Goal: Use online tool/utility: Utilize a website feature to perform a specific function

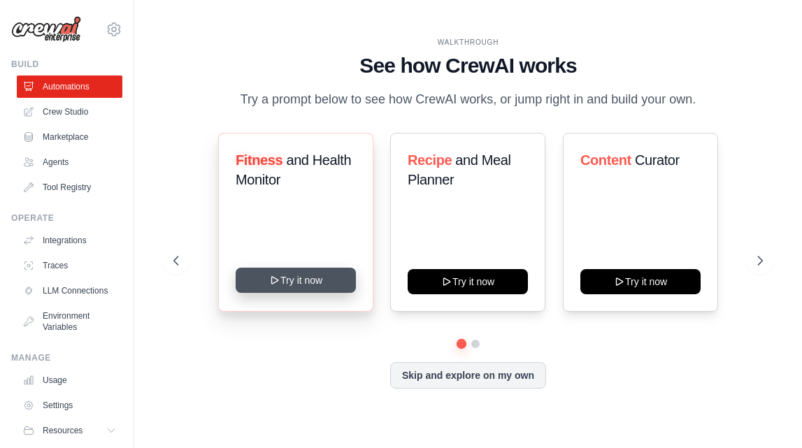
click at [304, 278] on button "Try it now" at bounding box center [296, 280] width 120 height 25
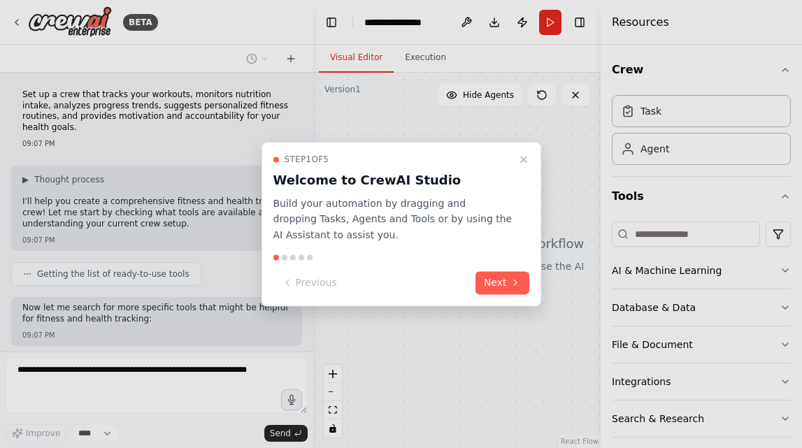
scroll to position [80, 0]
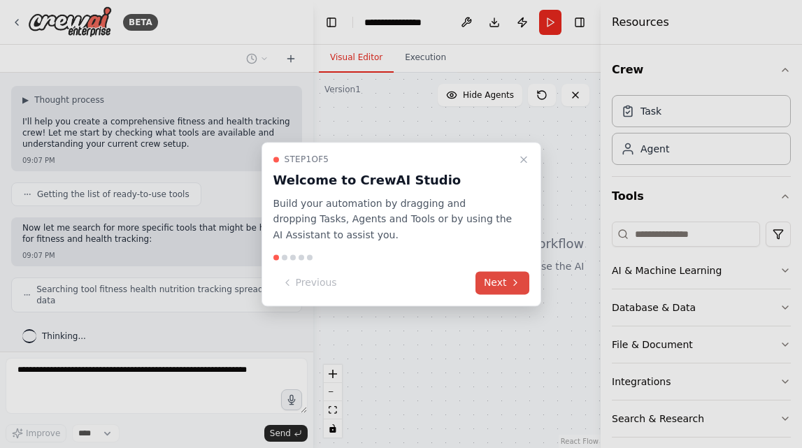
click at [507, 285] on button "Next" at bounding box center [503, 282] width 54 height 23
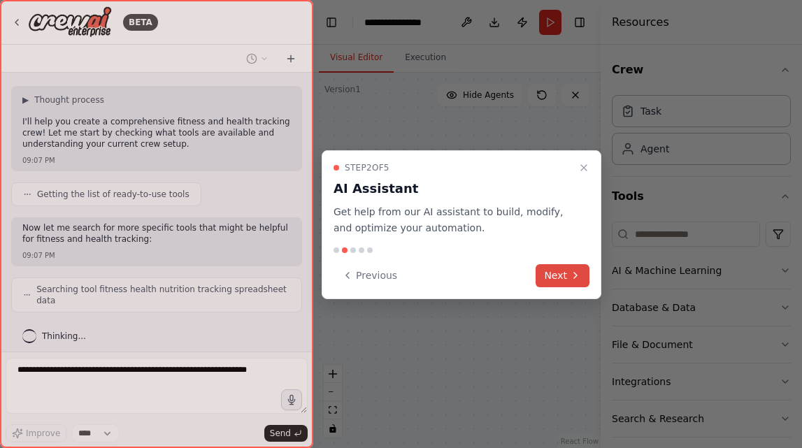
click at [554, 274] on button "Next" at bounding box center [563, 275] width 54 height 23
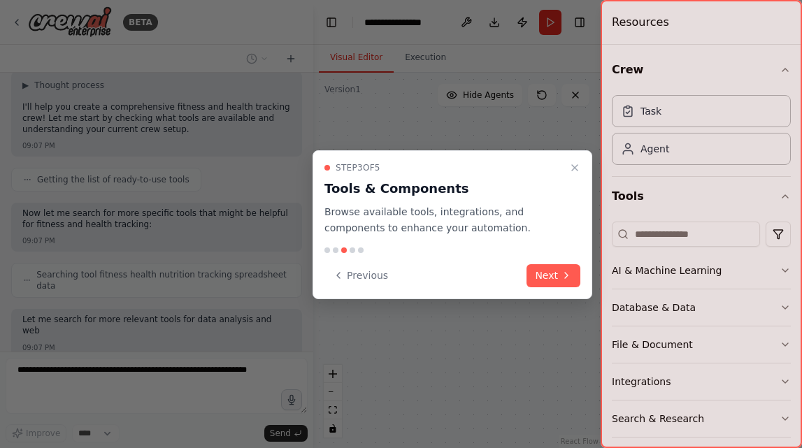
scroll to position [176, 0]
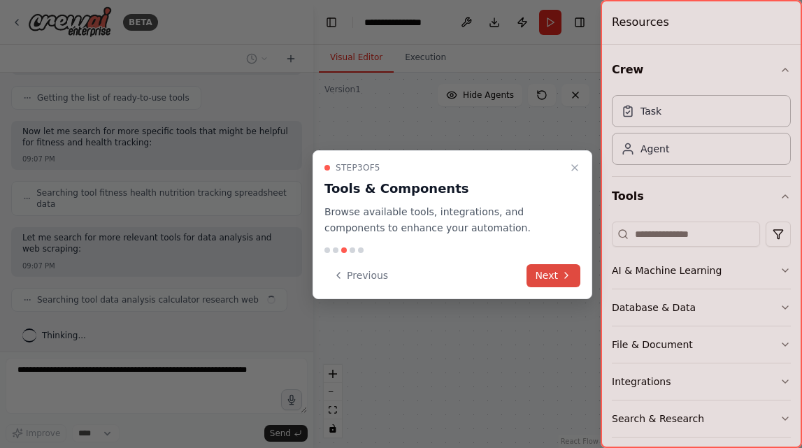
click at [555, 274] on button "Next" at bounding box center [554, 275] width 54 height 23
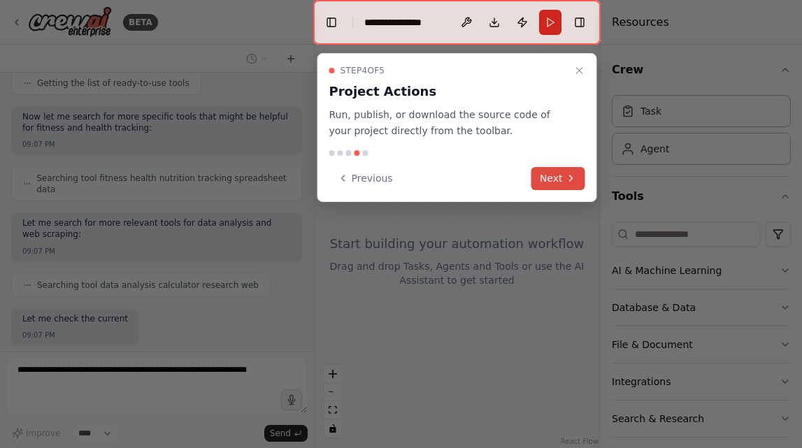
scroll to position [262, 0]
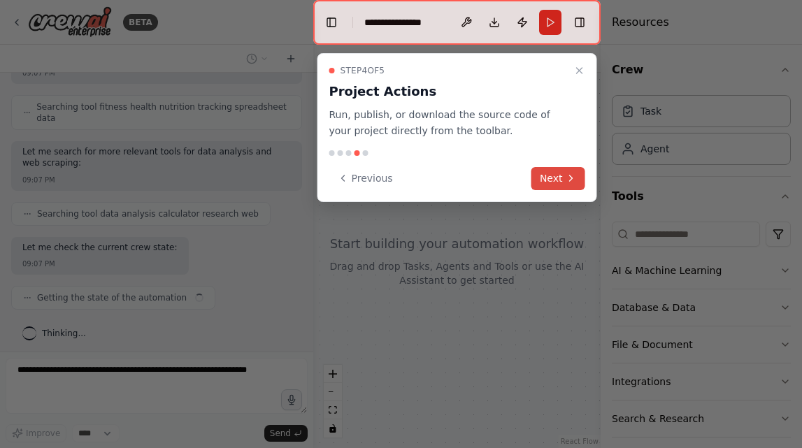
click at [547, 185] on button "Next" at bounding box center [559, 178] width 54 height 23
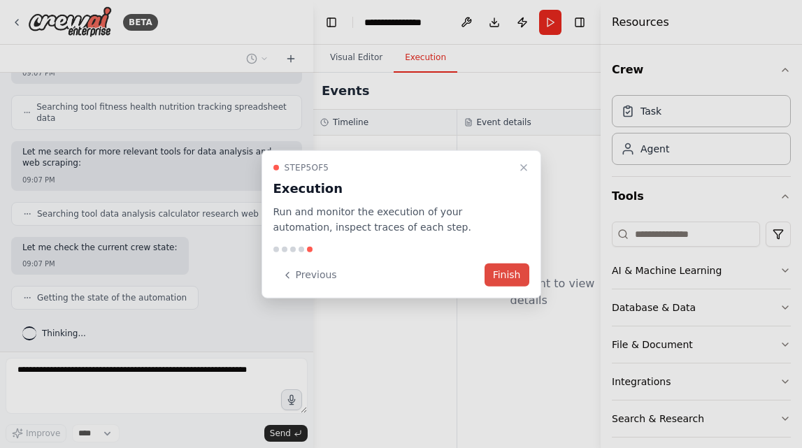
click at [509, 277] on button "Finish" at bounding box center [507, 275] width 45 height 23
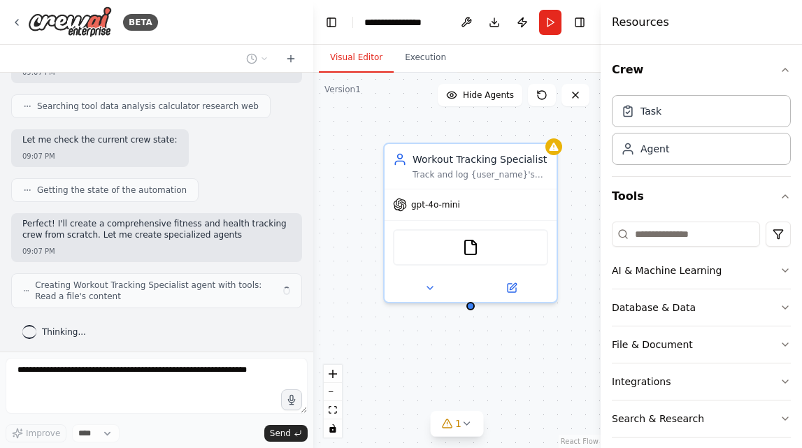
scroll to position [381, 0]
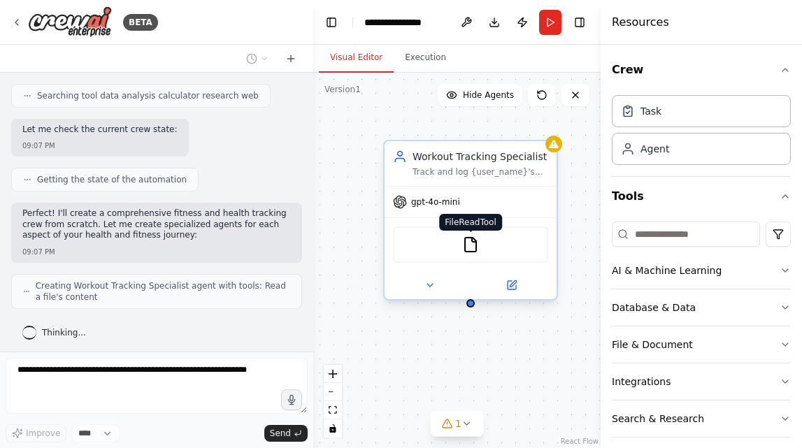
click at [474, 245] on img at bounding box center [470, 244] width 17 height 17
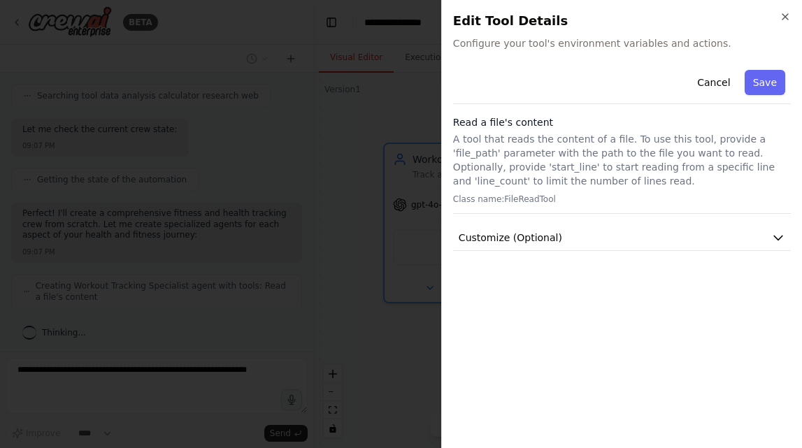
scroll to position [427, 0]
click at [716, 80] on button "Cancel" at bounding box center [714, 82] width 50 height 25
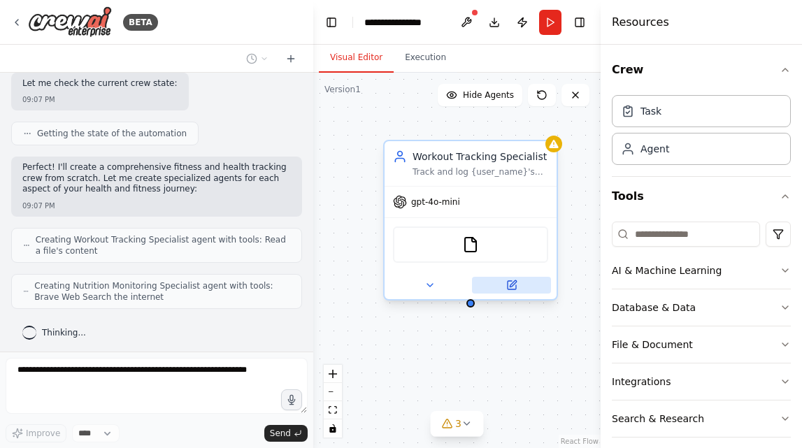
click at [517, 290] on icon at bounding box center [511, 285] width 11 height 11
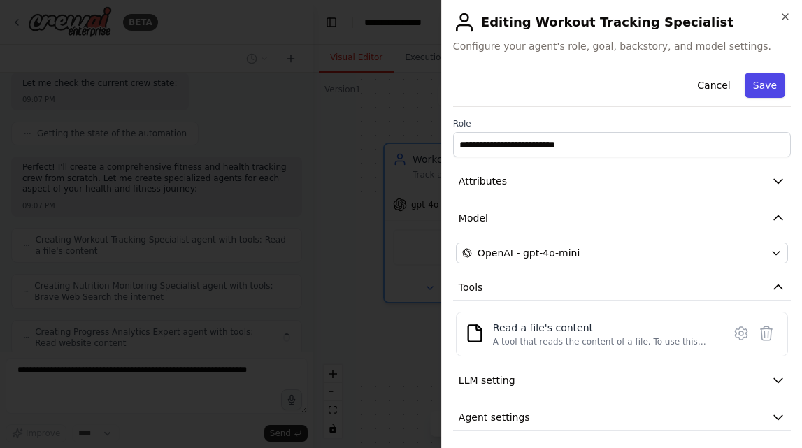
scroll to position [473, 0]
click at [762, 85] on button "Save" at bounding box center [765, 85] width 41 height 25
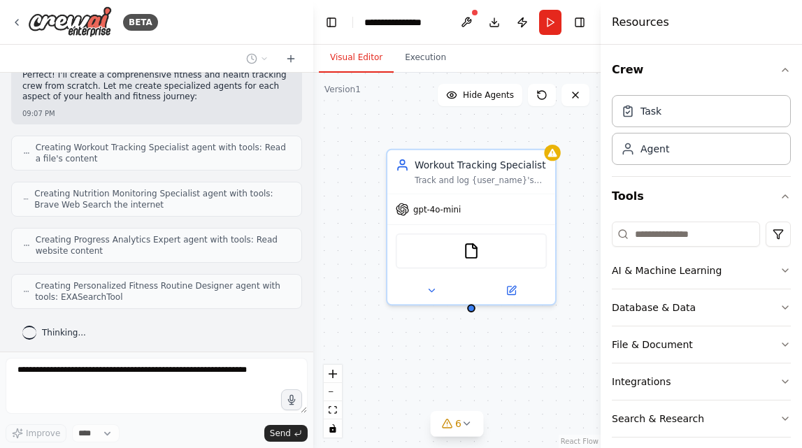
scroll to position [554, 0]
